Goal: Find specific page/section: Find specific page/section

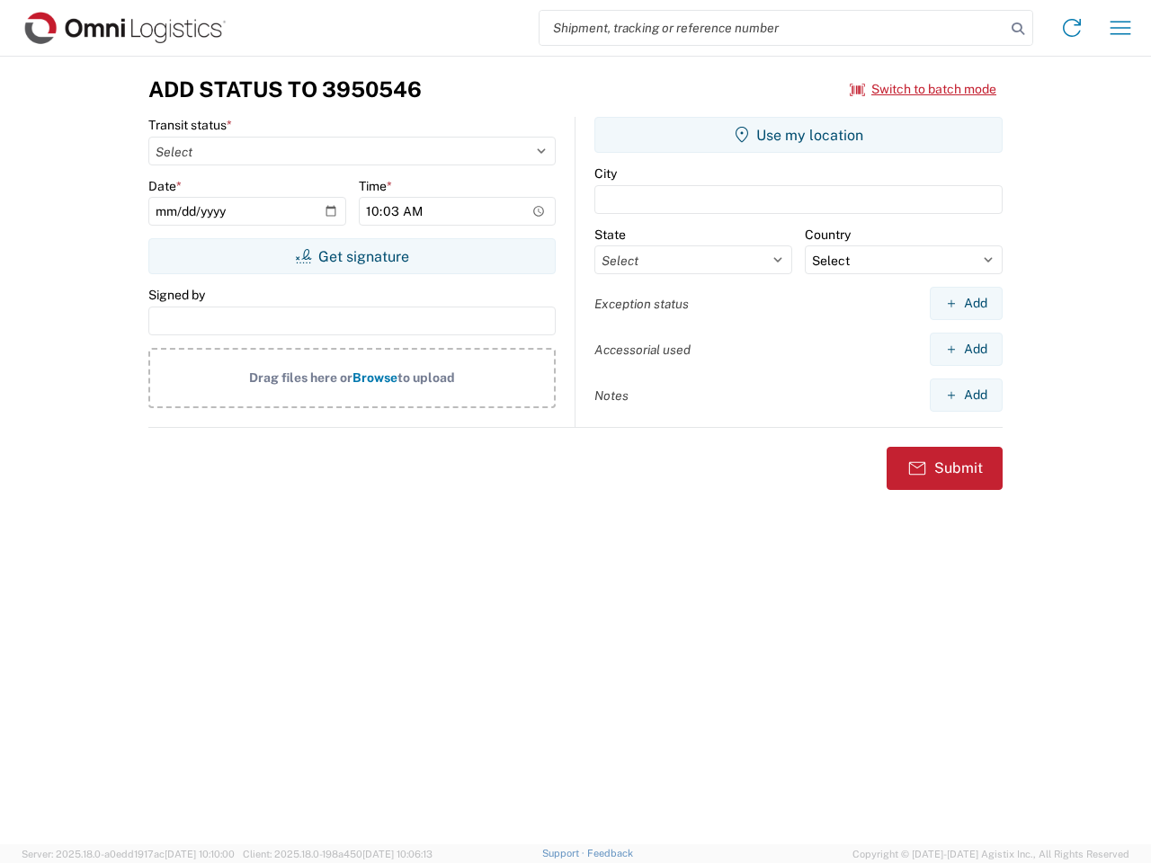
click at [772, 28] on input "search" at bounding box center [772, 28] width 466 height 34
click at [1018, 29] on icon at bounding box center [1017, 28] width 25 height 25
click at [1072, 28] on icon at bounding box center [1071, 27] width 29 height 29
click at [1120, 28] on icon "button" at bounding box center [1120, 27] width 21 height 13
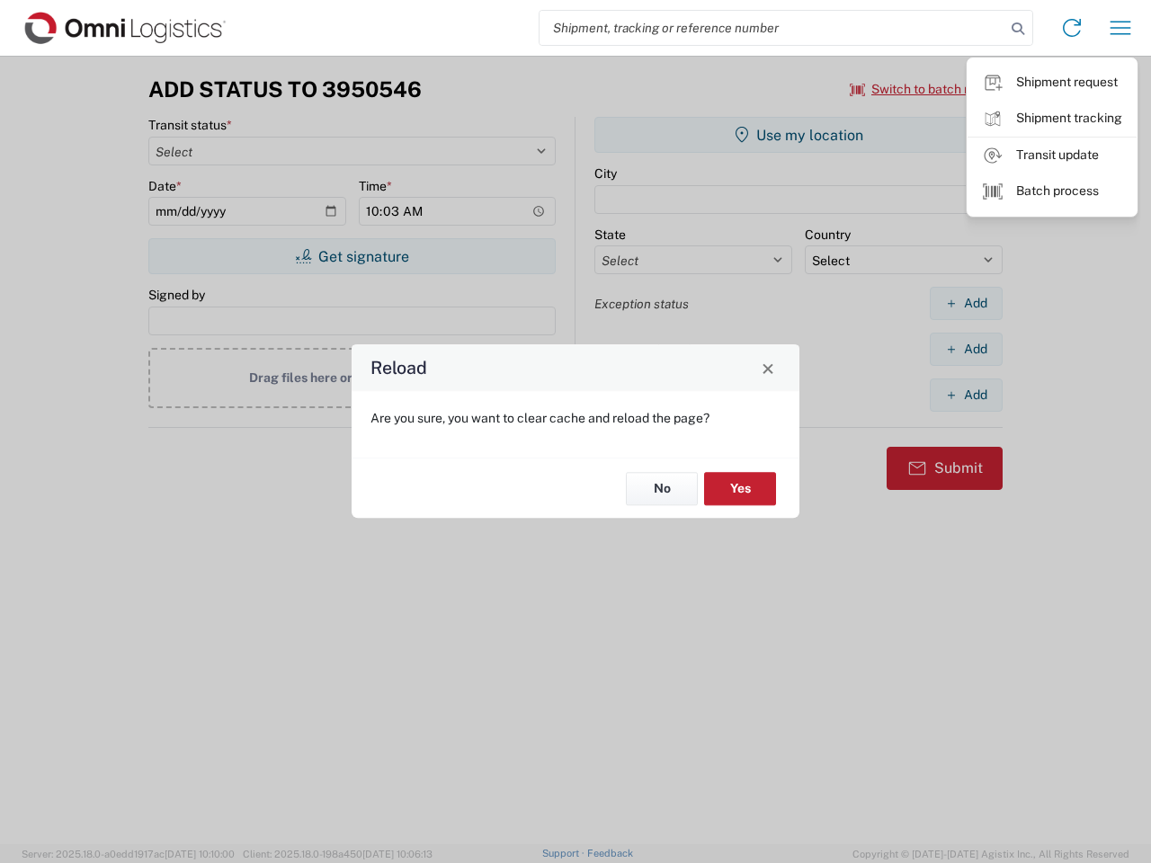
click at [923, 89] on div "Reload Are you sure, you want to clear cache and reload the page? No Yes" at bounding box center [575, 431] width 1151 height 863
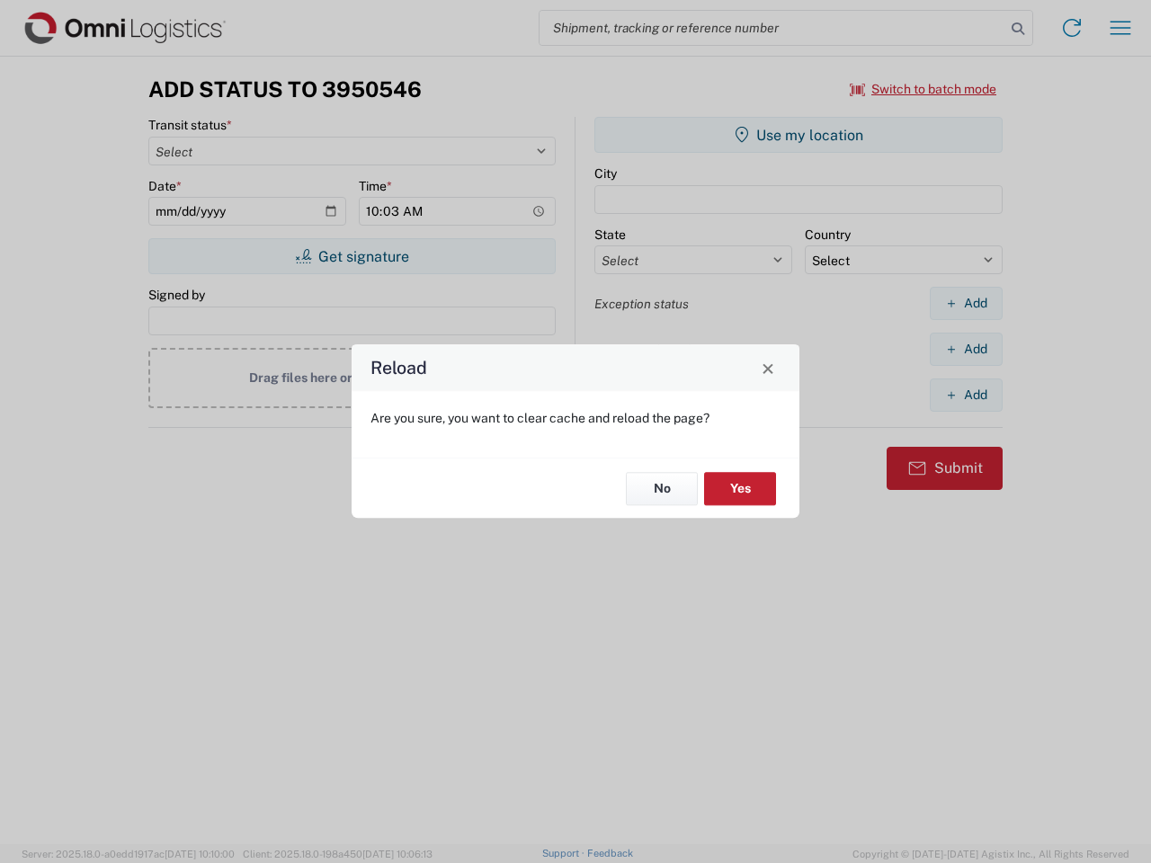
click at [351, 256] on div "Reload Are you sure, you want to clear cache and reload the page? No Yes" at bounding box center [575, 431] width 1151 height 863
click at [798, 135] on div "Reload Are you sure, you want to clear cache and reload the page? No Yes" at bounding box center [575, 431] width 1151 height 863
click at [965, 303] on div "Reload Are you sure, you want to clear cache and reload the page? No Yes" at bounding box center [575, 431] width 1151 height 863
click at [965, 349] on div "Reload Are you sure, you want to clear cache and reload the page? No Yes" at bounding box center [575, 431] width 1151 height 863
click at [965, 395] on div "Reload Are you sure, you want to clear cache and reload the page? No Yes" at bounding box center [575, 431] width 1151 height 863
